Goal: Information Seeking & Learning: Learn about a topic

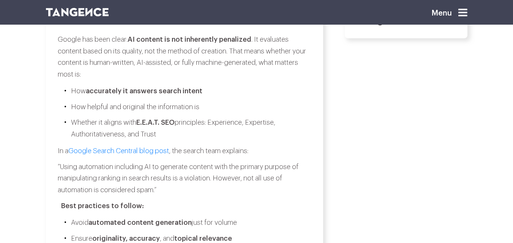
scroll to position [418, 0]
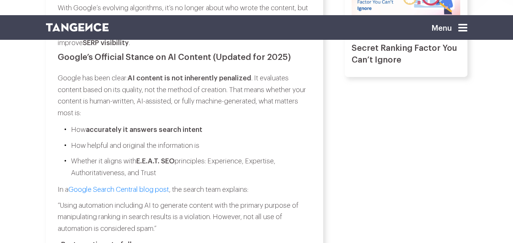
click at [174, 140] on p "How helpful and original the information is" at bounding box center [191, 146] width 240 height 12
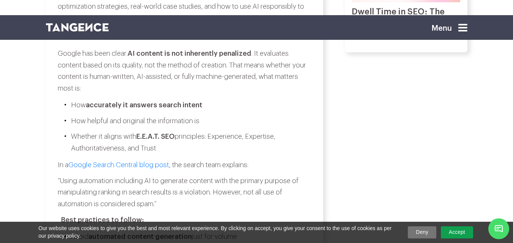
scroll to position [456, 0]
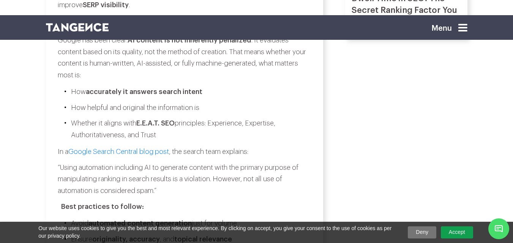
click at [206, 118] on p "Whether it aligns with E.E.A.T. SEO principles: Experience, Expertise, Authorit…" at bounding box center [191, 129] width 240 height 23
click at [220, 118] on p "Whether it aligns with E.E.A.T. SEO principles: Experience, Expertise, Authorit…" at bounding box center [191, 129] width 240 height 23
click at [273, 118] on p "Whether it aligns with E.E.A.T. SEO principles: Experience, Expertise, Authorit…" at bounding box center [191, 129] width 240 height 23
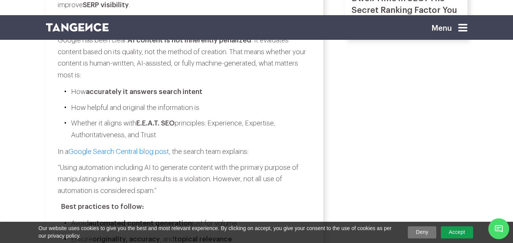
click at [82, 124] on p "Whether it aligns with E.E.A.T. SEO principles: Experience, Expertise, Authorit…" at bounding box center [191, 129] width 240 height 23
click at [136, 121] on p "Whether it aligns with E.E.A.T. SEO principles: Experience, Expertise, Authorit…" at bounding box center [191, 129] width 240 height 23
drag, startPoint x: 136, startPoint y: 121, endPoint x: 238, endPoint y: 128, distance: 102.4
click at [136, 121] on p "Whether it aligns with E.E.A.T. SEO principles: Experience, Expertise, Authorit…" at bounding box center [191, 129] width 240 height 23
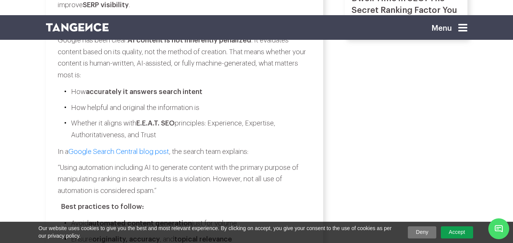
click at [228, 118] on p "Whether it aligns with E.E.A.T. SEO principles: Experience, Expertise, Authorit…" at bounding box center [191, 129] width 240 height 23
click at [261, 118] on p "Whether it aligns with E.E.A.T. SEO principles: Experience, Expertise, Authorit…" at bounding box center [191, 129] width 240 height 23
click at [240, 118] on p "Whether it aligns with E.E.A.T. SEO principles: Experience, Expertise, Authorit…" at bounding box center [191, 129] width 240 height 23
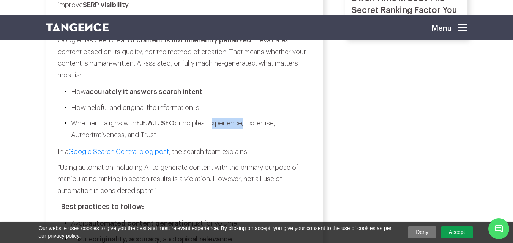
click at [240, 118] on p "Whether it aligns with E.E.A.T. SEO principles: Experience, Expertise, Authorit…" at bounding box center [191, 129] width 240 height 23
click at [260, 118] on p "Whether it aligns with E.E.A.T. SEO principles: Experience, Expertise, Authorit…" at bounding box center [191, 129] width 240 height 23
click at [157, 120] on strong "E.E.A.T. SEO" at bounding box center [155, 123] width 38 height 7
click at [175, 120] on strong "E.E.A.T. SEO" at bounding box center [155, 123] width 38 height 7
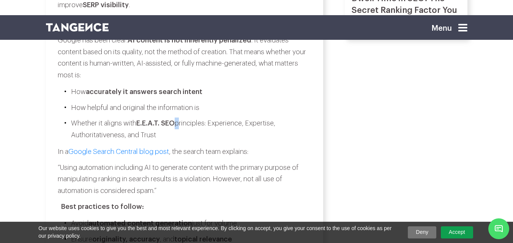
drag, startPoint x: 176, startPoint y: 112, endPoint x: 154, endPoint y: 117, distance: 22.7
click at [174, 120] on strong "E.E.A.T. SEO" at bounding box center [155, 123] width 38 height 7
click at [141, 119] on p "Whether it aligns with E.E.A.T. SEO principles: Experience, Expertise, Authorit…" at bounding box center [191, 129] width 240 height 23
click at [141, 120] on strong "E.E.A.T. SEO" at bounding box center [155, 123] width 38 height 7
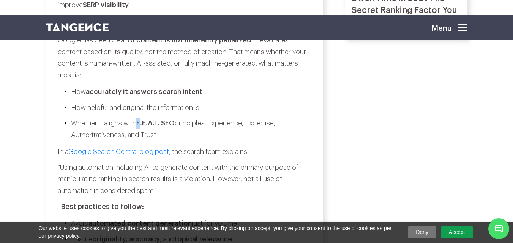
click at [141, 120] on strong "E.E.A.T. SEO" at bounding box center [155, 123] width 38 height 7
click at [159, 120] on strong "E.E.A.T. SEO" at bounding box center [155, 123] width 38 height 7
click at [155, 120] on strong "E.E.A.T. SEO" at bounding box center [155, 123] width 38 height 7
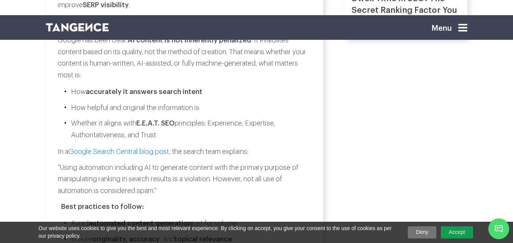
click at [163, 120] on strong "E.E.A.T. SEO" at bounding box center [155, 123] width 38 height 7
click at [168, 120] on strong "E.E.A.T. SEO" at bounding box center [155, 123] width 38 height 7
click at [201, 118] on p "Whether it aligns with E.E.A.T. SEO principles: Experience, Expertise, Authorit…" at bounding box center [191, 129] width 240 height 23
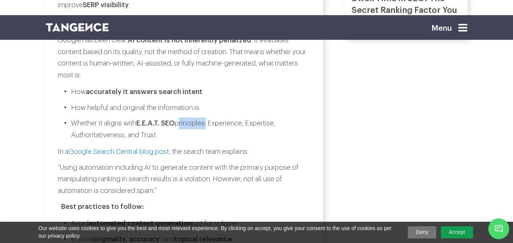
click at [201, 118] on p "Whether it aligns with E.E.A.T. SEO principles: Experience, Expertise, Authorit…" at bounding box center [191, 129] width 240 height 23
click at [218, 118] on p "Whether it aligns with E.E.A.T. SEO principles: Experience, Expertise, Authorit…" at bounding box center [191, 129] width 240 height 23
click at [249, 118] on p "Whether it aligns with E.E.A.T. SEO principles: Experience, Expertise, Authorit…" at bounding box center [191, 129] width 240 height 23
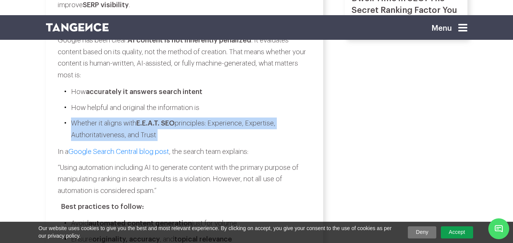
click at [249, 118] on p "Whether it aligns with E.E.A.T. SEO principles: Experience, Expertise, Authorit…" at bounding box center [191, 129] width 240 height 23
click at [234, 118] on p "Whether it aligns with E.E.A.T. SEO principles: Experience, Expertise, Authorit…" at bounding box center [191, 129] width 240 height 23
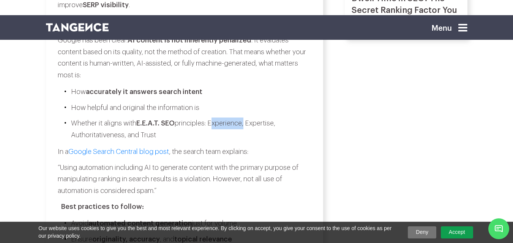
click at [233, 118] on p "Whether it aligns with E.E.A.T. SEO principles: Experience, Expertise, Authorit…" at bounding box center [191, 129] width 240 height 23
click at [250, 118] on p "Whether it aligns with E.E.A.T. SEO principles: Experience, Expertise, Authorit…" at bounding box center [191, 129] width 240 height 23
click at [241, 118] on p "Whether it aligns with E.E.A.T. SEO principles: Experience, Expertise, Authorit…" at bounding box center [191, 129] width 240 height 23
drag, startPoint x: 241, startPoint y: 114, endPoint x: 255, endPoint y: 114, distance: 14.0
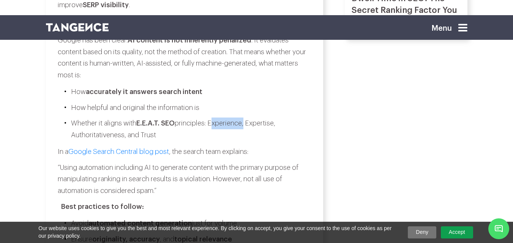
click at [242, 118] on p "Whether it aligns with E.E.A.T. SEO principles: Experience, Expertise, Authorit…" at bounding box center [191, 129] width 240 height 23
click at [266, 118] on p "Whether it aligns with E.E.A.T. SEO principles: Experience, Expertise, Authorit…" at bounding box center [191, 129] width 240 height 23
click at [245, 118] on p "Whether it aligns with E.E.A.T. SEO principles: Experience, Expertise, Authorit…" at bounding box center [191, 129] width 240 height 23
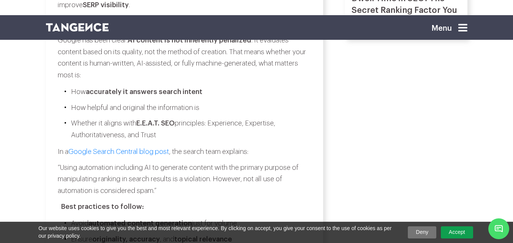
click at [257, 118] on p "Whether it aligns with E.E.A.T. SEO principles: Experience, Expertise, Authorit…" at bounding box center [191, 129] width 240 height 23
click at [236, 118] on p "Whether it aligns with E.E.A.T. SEO principles: Experience, Expertise, Authorit…" at bounding box center [191, 129] width 240 height 23
click at [254, 118] on p "Whether it aligns with E.E.A.T. SEO principles: Experience, Expertise, Authorit…" at bounding box center [191, 129] width 240 height 23
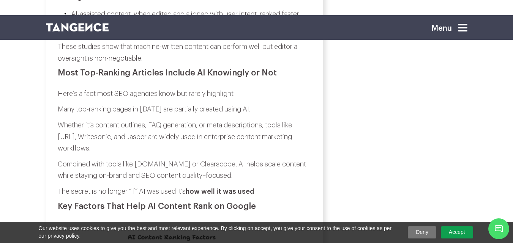
scroll to position [911, 0]
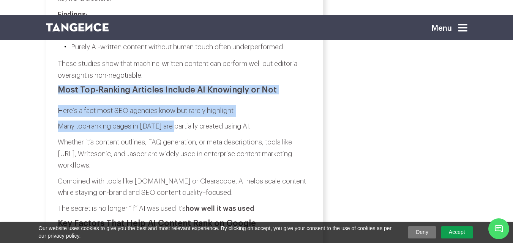
drag, startPoint x: 58, startPoint y: 69, endPoint x: 178, endPoint y: 102, distance: 123.7
click at [178, 121] on p "Many top-ranking pages in [DATE] are partially created using AI." at bounding box center [184, 127] width 253 height 12
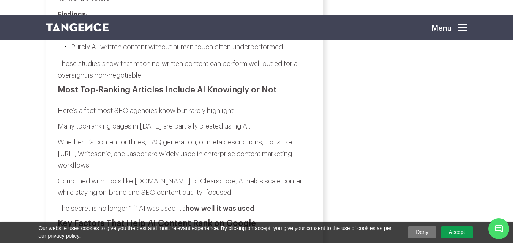
click at [221, 121] on p "Many top-ranking pages in [DATE] are partially created using AI." at bounding box center [184, 127] width 253 height 12
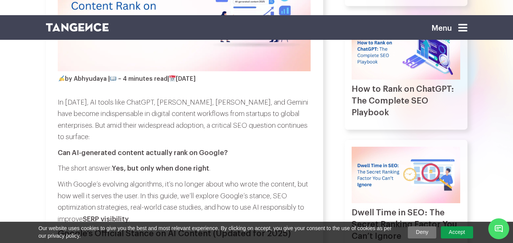
scroll to position [228, 0]
